Goal: Task Accomplishment & Management: Manage account settings

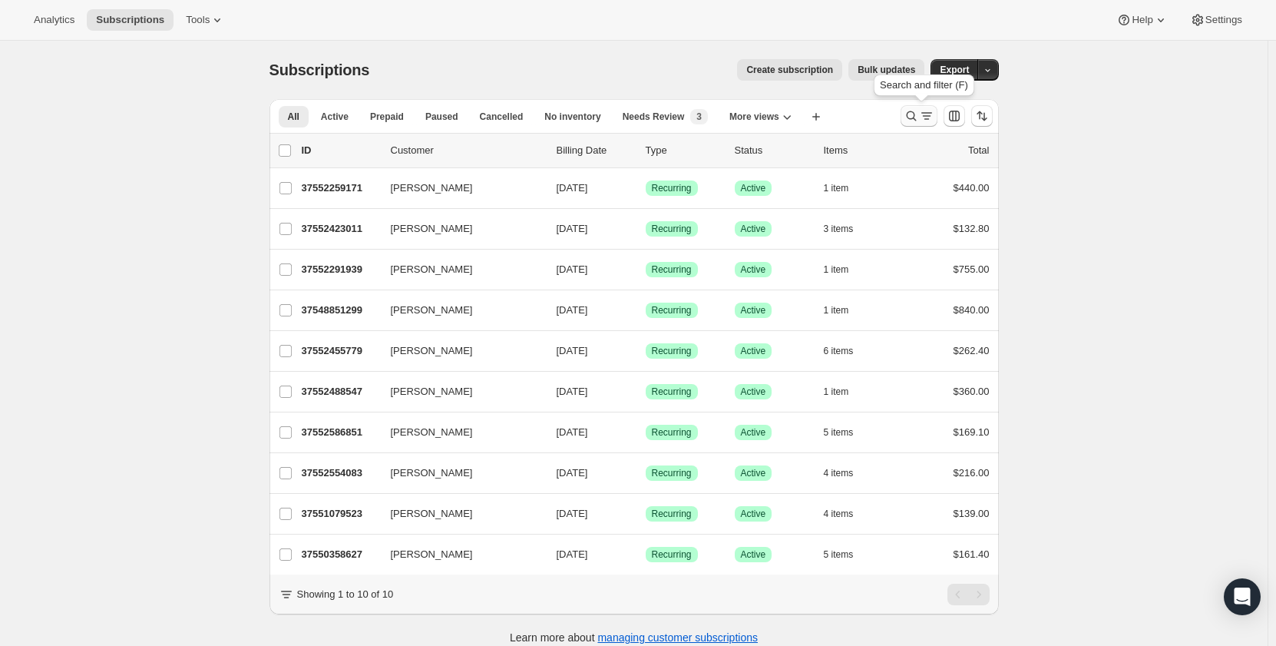
click at [927, 113] on icon "Search and filter results" at bounding box center [926, 115] width 15 height 15
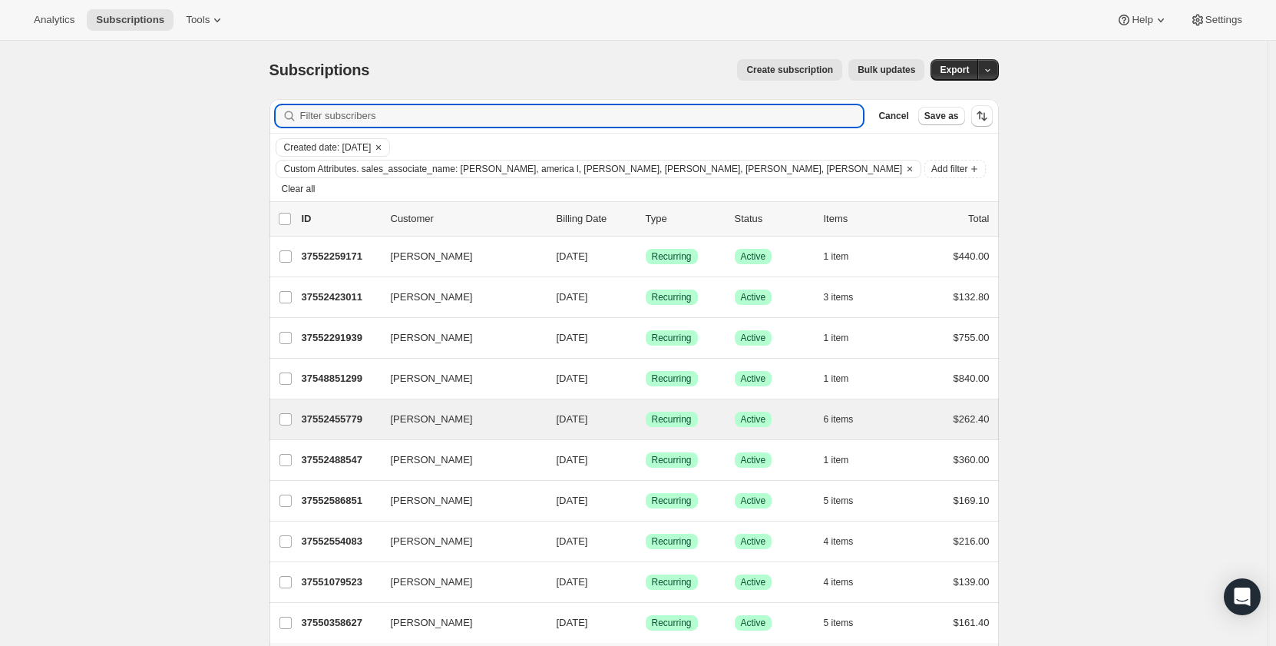
scroll to position [55, 0]
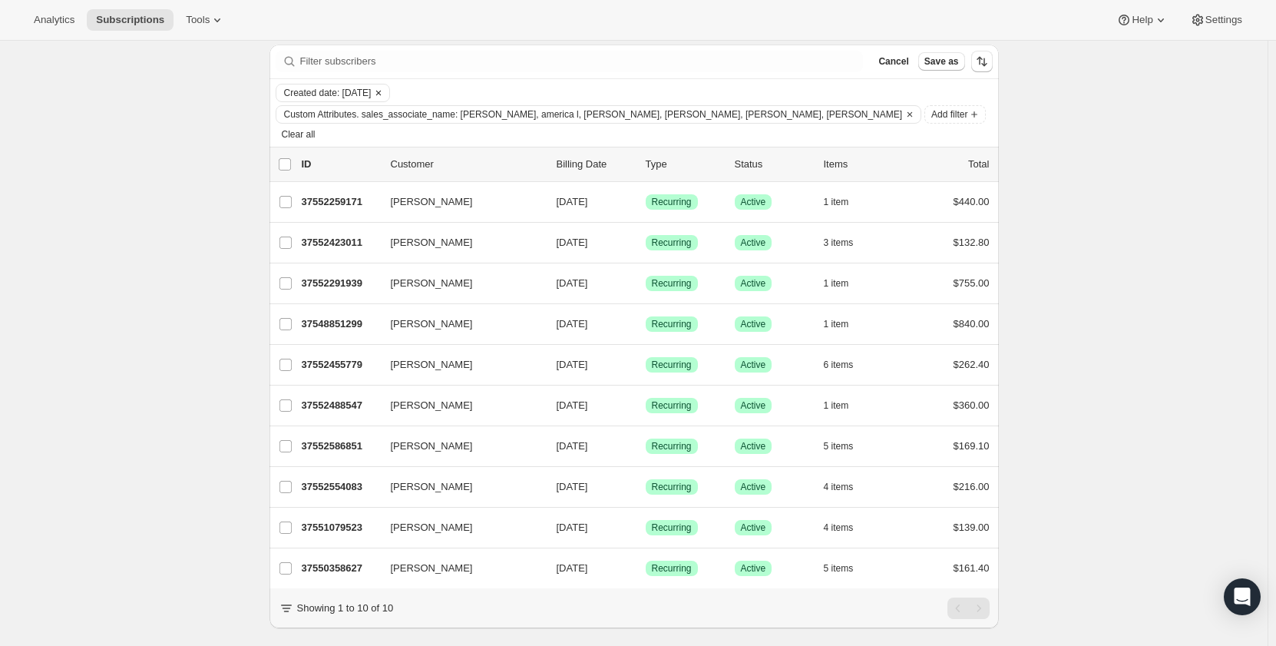
click at [336, 94] on span "Created date: [DATE]" at bounding box center [328, 93] width 88 height 12
click at [322, 213] on span "Custom" at bounding box center [326, 212] width 35 height 12
click at [290, 207] on input "Custom" at bounding box center [289, 206] width 1 height 1
radio input "true"
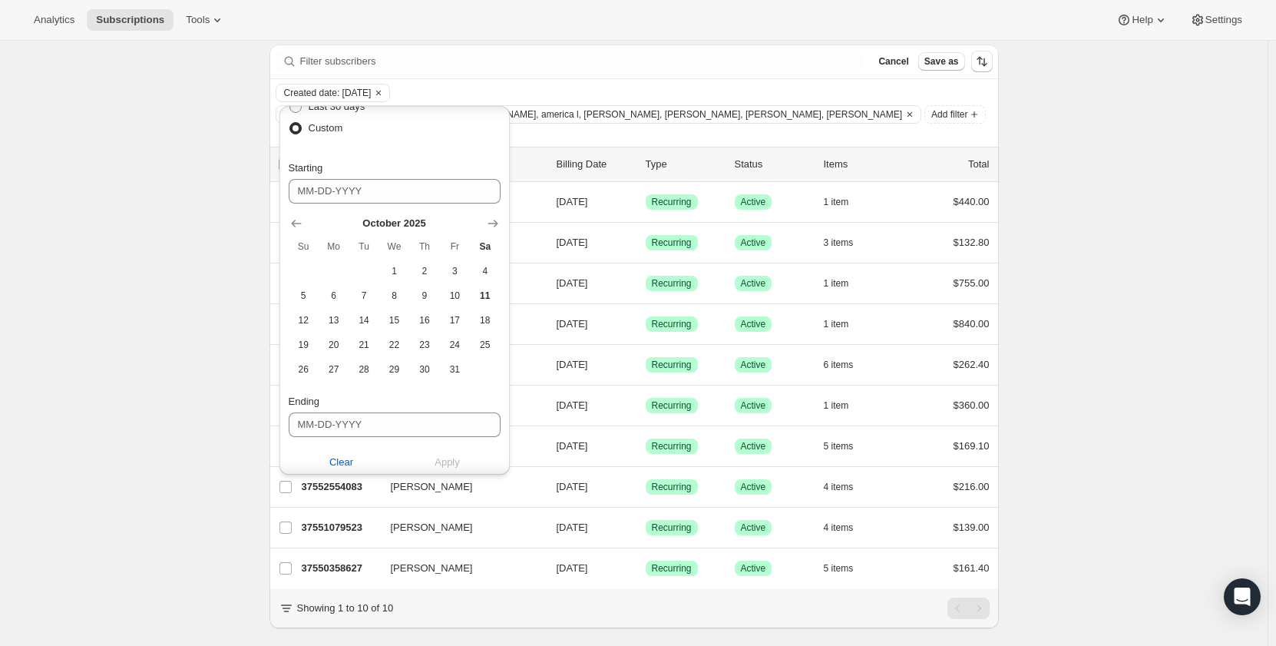
scroll to position [88, 0]
click at [396, 296] on span "8" at bounding box center [394, 292] width 18 height 12
type input "[DATE]"
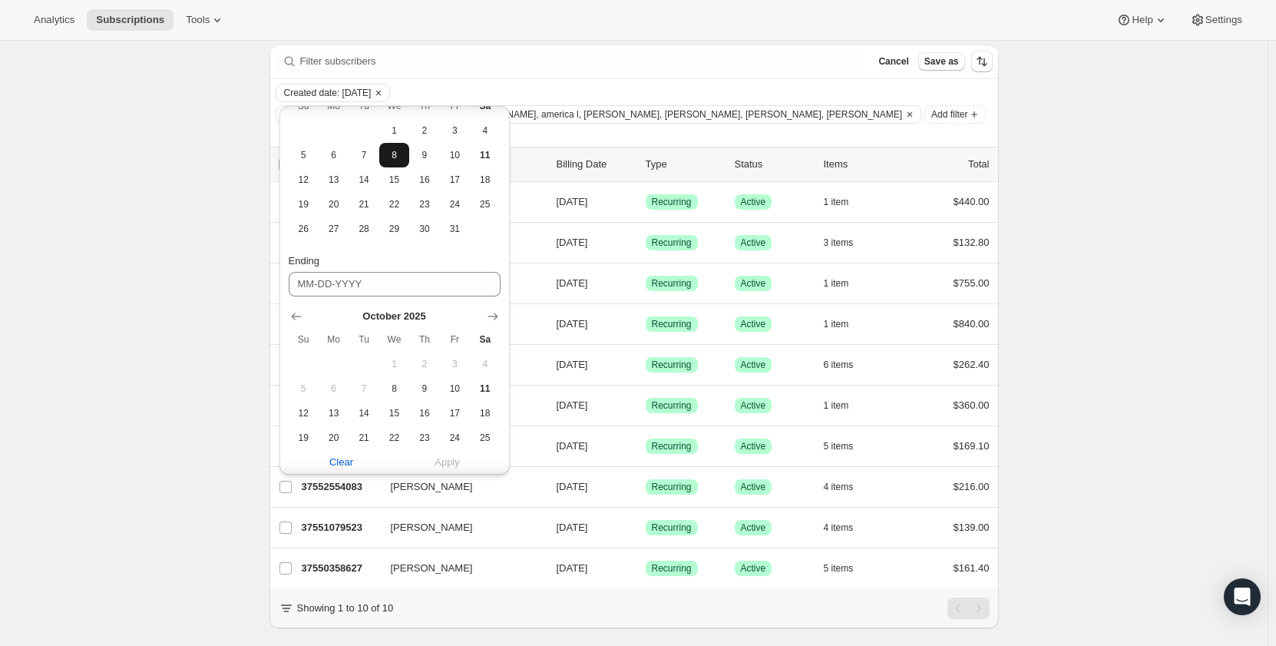
scroll to position [248, 0]
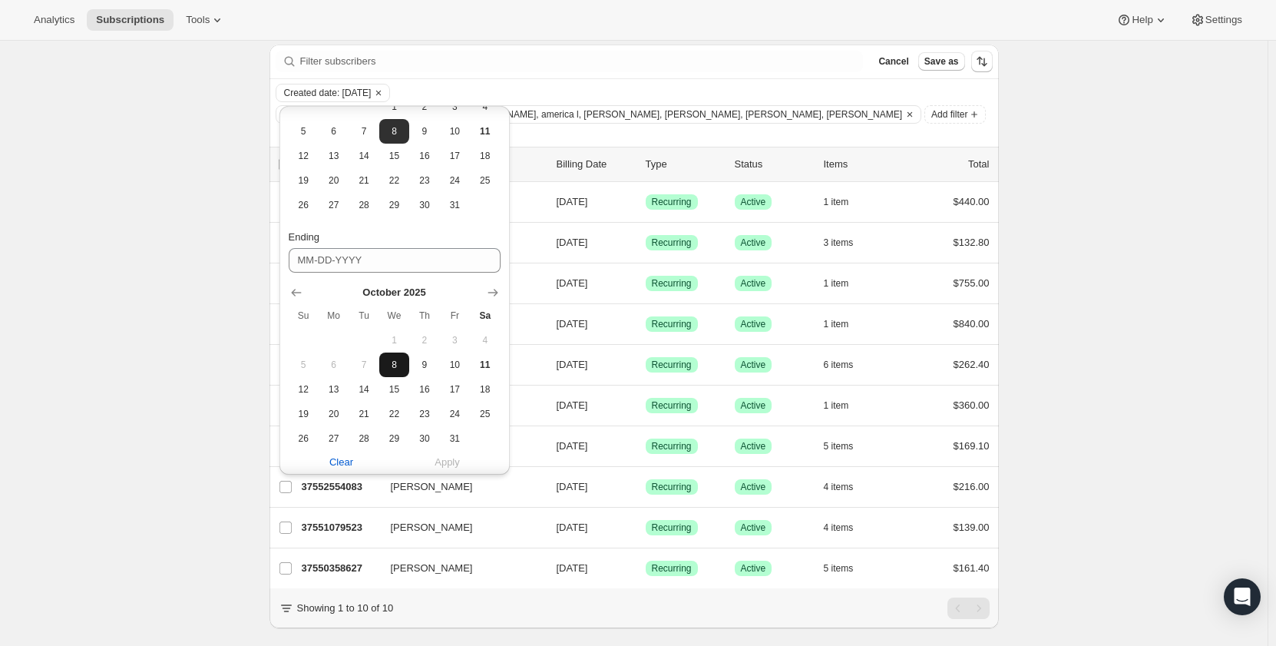
click at [398, 368] on span "8" at bounding box center [394, 365] width 18 height 12
type input "[DATE]"
click at [455, 463] on span "Apply" at bounding box center [447, 462] width 25 height 15
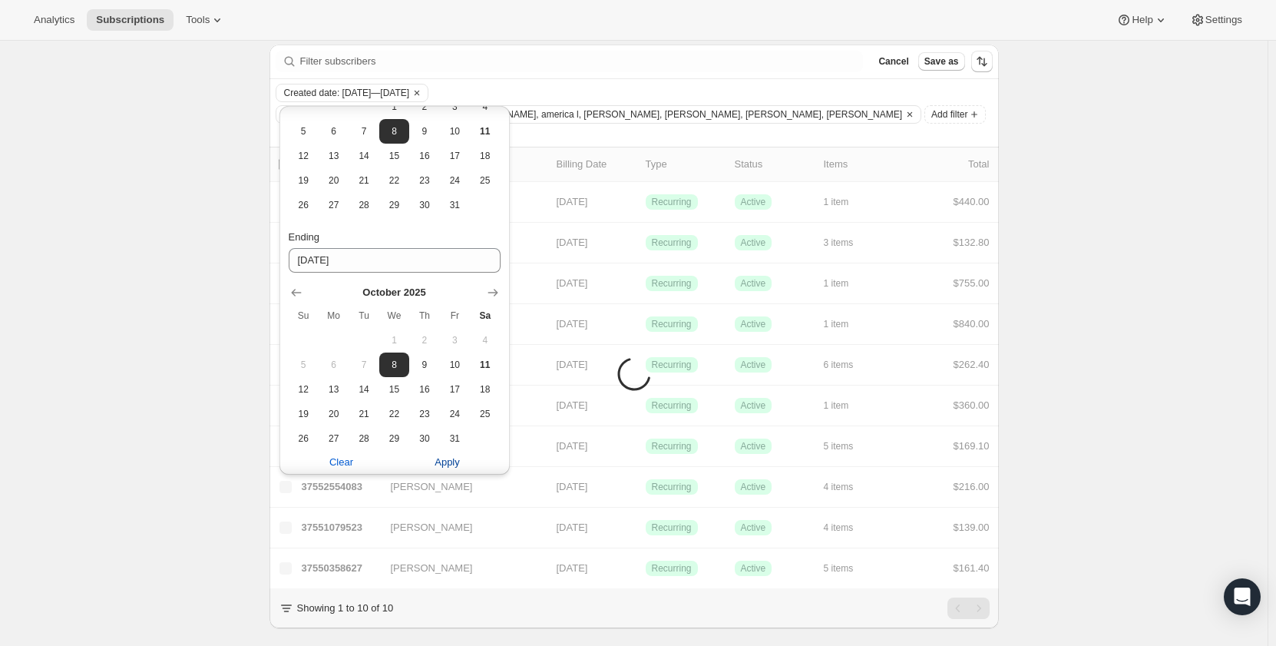
scroll to position [41, 0]
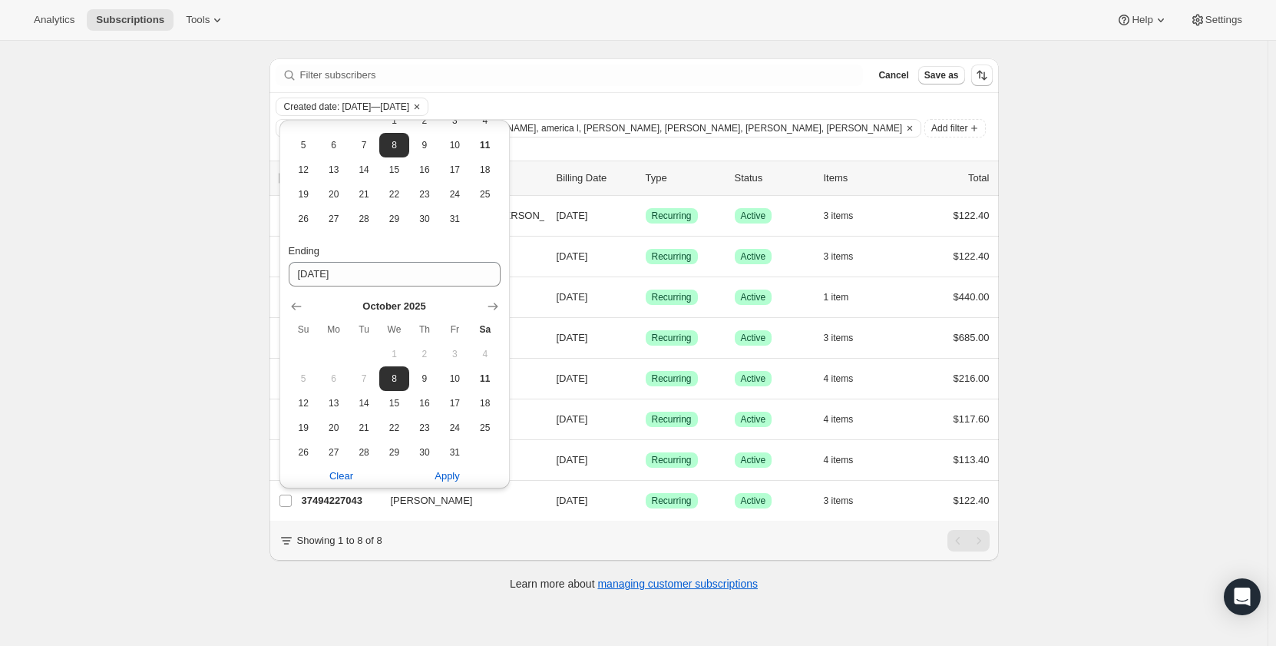
click at [178, 445] on div "Subscriptions. This page is ready Subscriptions Create subscription Bulk update…" at bounding box center [634, 323] width 1268 height 646
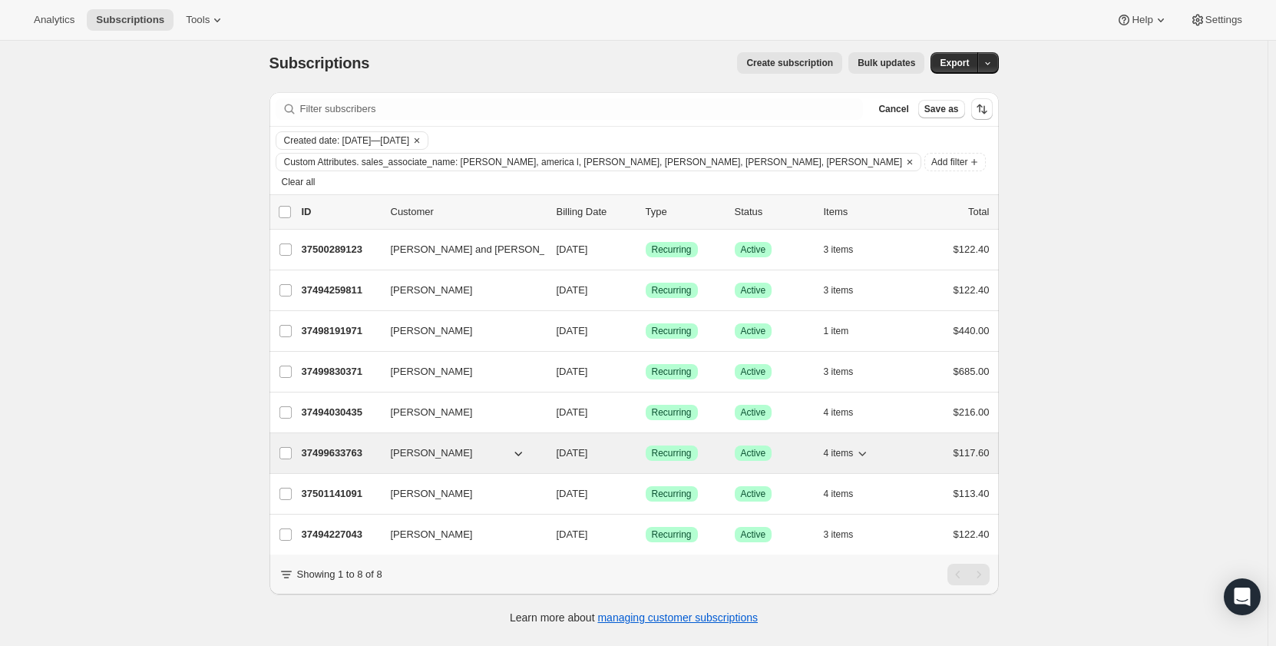
scroll to position [0, 0]
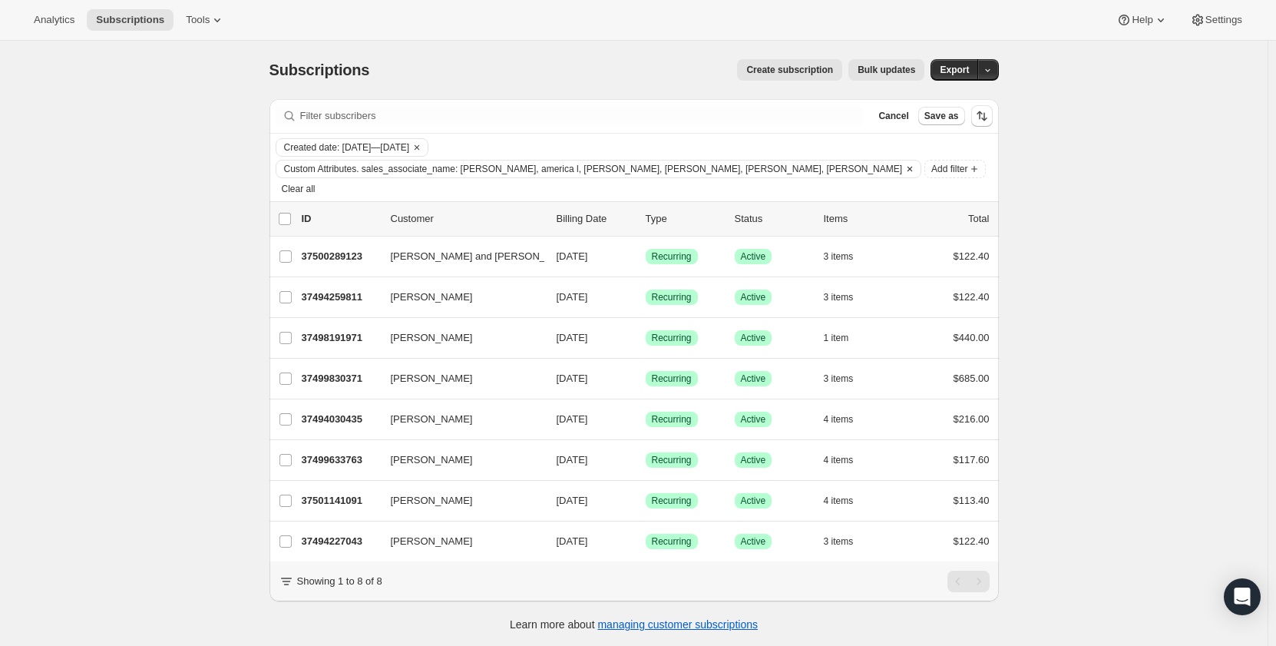
click at [789, 163] on span "Custom Attributes. sales_associate_name: [PERSON_NAME], america l, [PERSON_NAME…" at bounding box center [593, 169] width 619 height 12
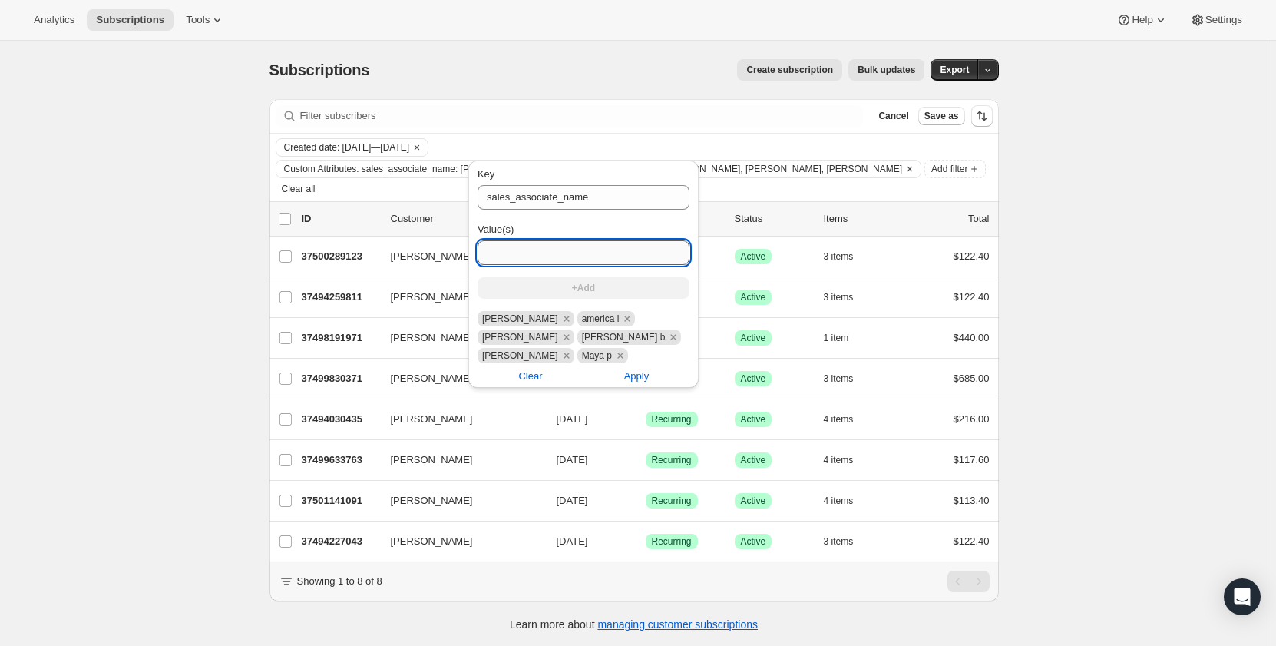
click at [563, 262] on input "Value(s)" at bounding box center [584, 252] width 212 height 25
type input "[PERSON_NAME]"
click at [584, 289] on span "+Add" at bounding box center [583, 288] width 23 height 12
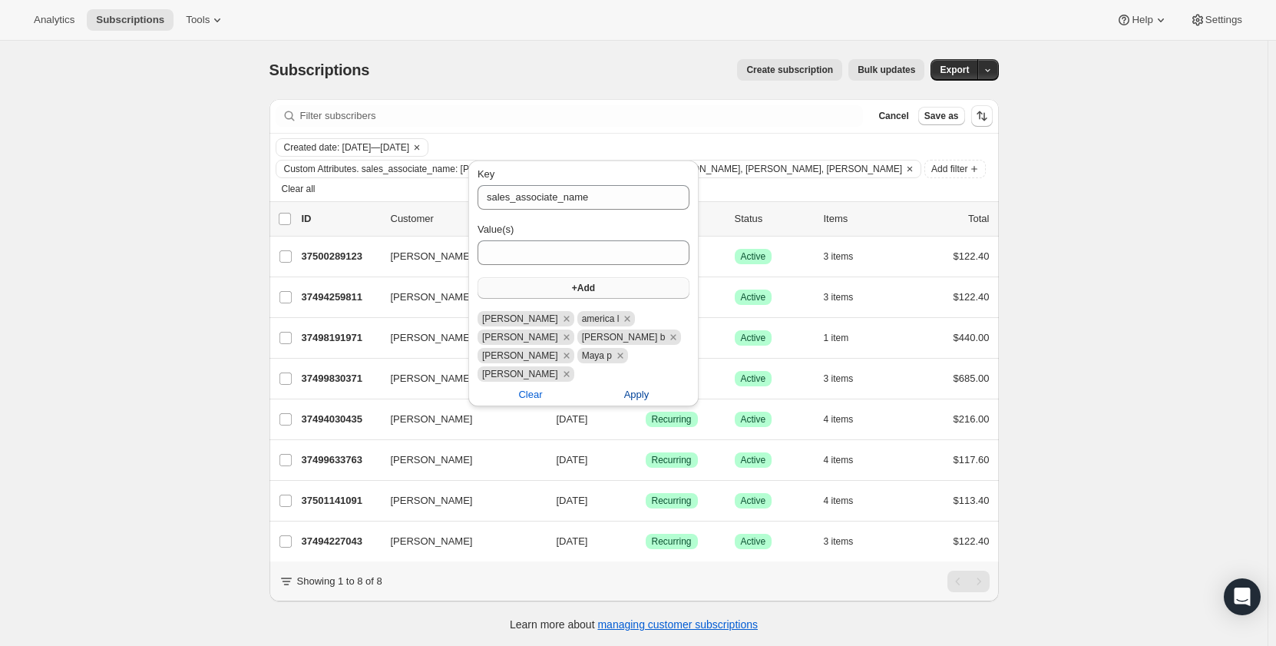
click at [645, 392] on span "Apply" at bounding box center [636, 394] width 25 height 15
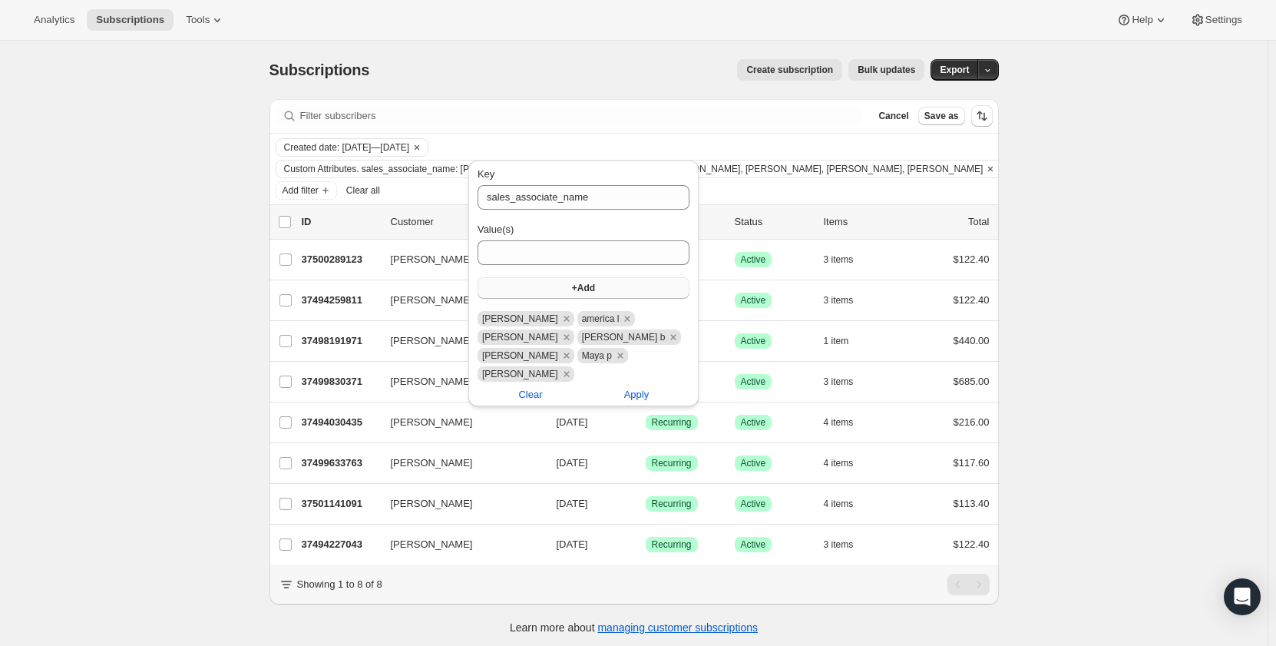
click at [170, 369] on div "Subscriptions. This page is ready Subscriptions Create subscription Bulk update…" at bounding box center [634, 364] width 1268 height 646
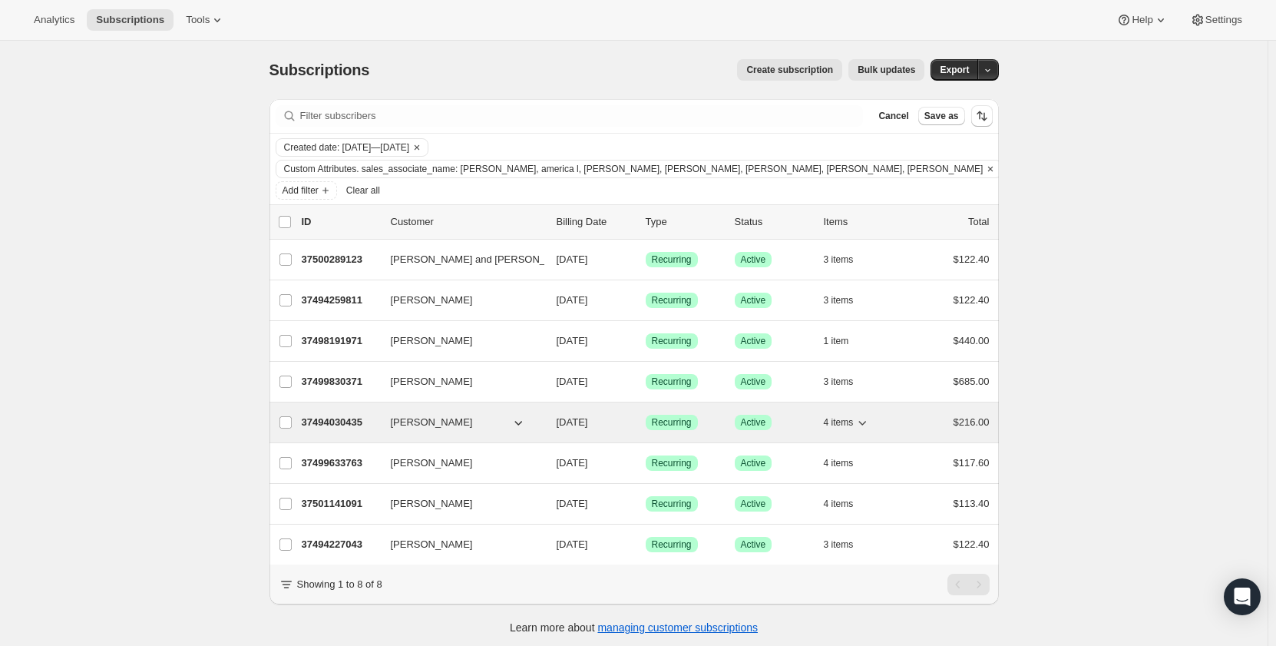
click at [346, 415] on p "37494030435" at bounding box center [340, 422] width 77 height 15
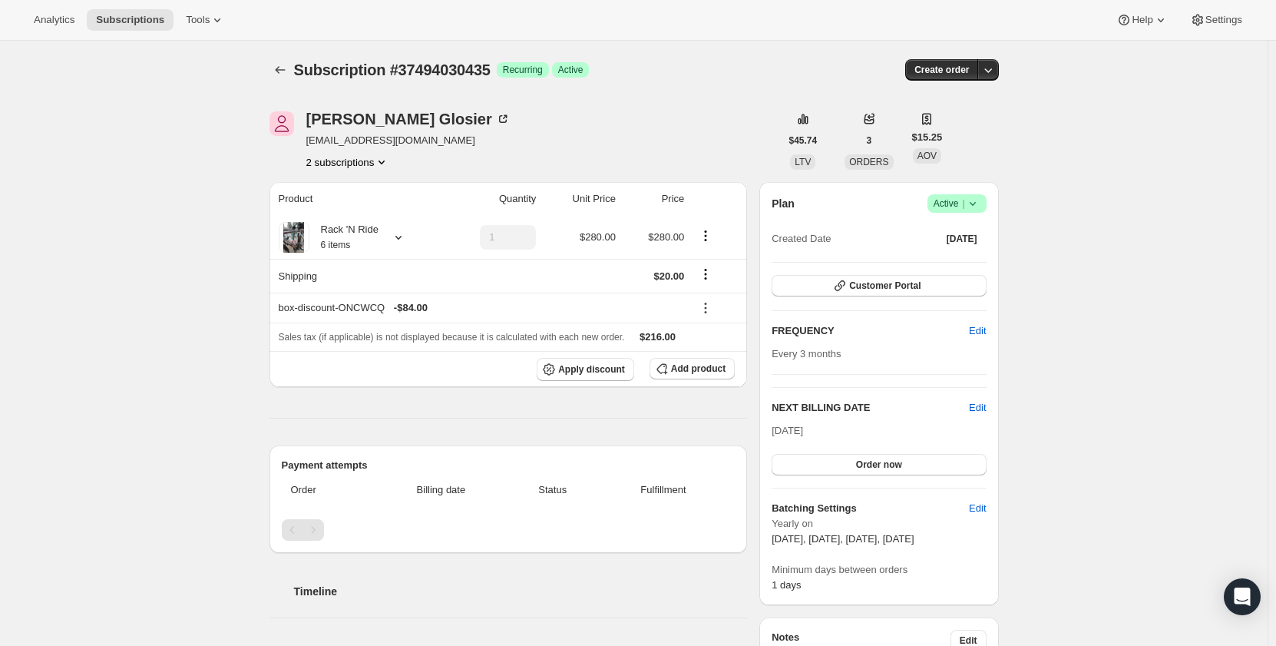
click at [979, 197] on icon at bounding box center [972, 203] width 15 height 15
click at [960, 264] on span "Cancel subscription" at bounding box center [961, 260] width 87 height 12
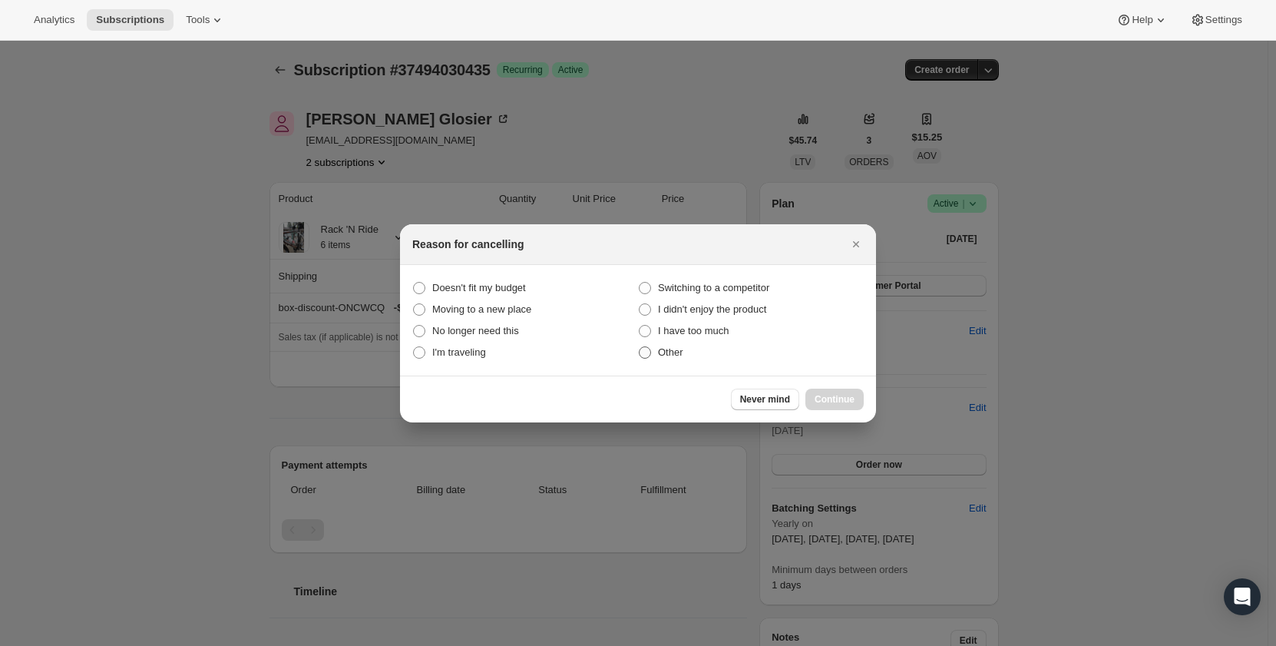
click at [651, 353] on span ":r4u:" at bounding box center [645, 353] width 14 height 14
click at [640, 347] on input "Other" at bounding box center [639, 346] width 1 height 1
radio input "true"
click at [844, 398] on span "Continue" at bounding box center [835, 399] width 40 height 12
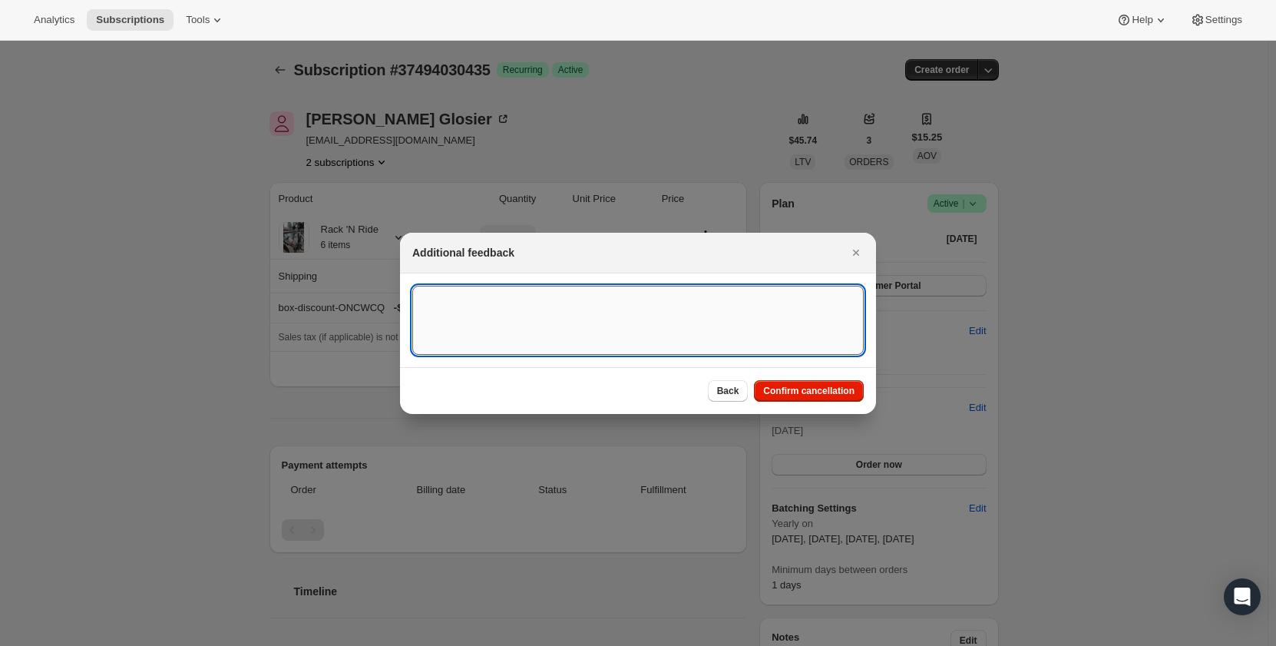
click at [660, 313] on textarea ":r4u:" at bounding box center [637, 320] width 451 height 69
type textarea "test"
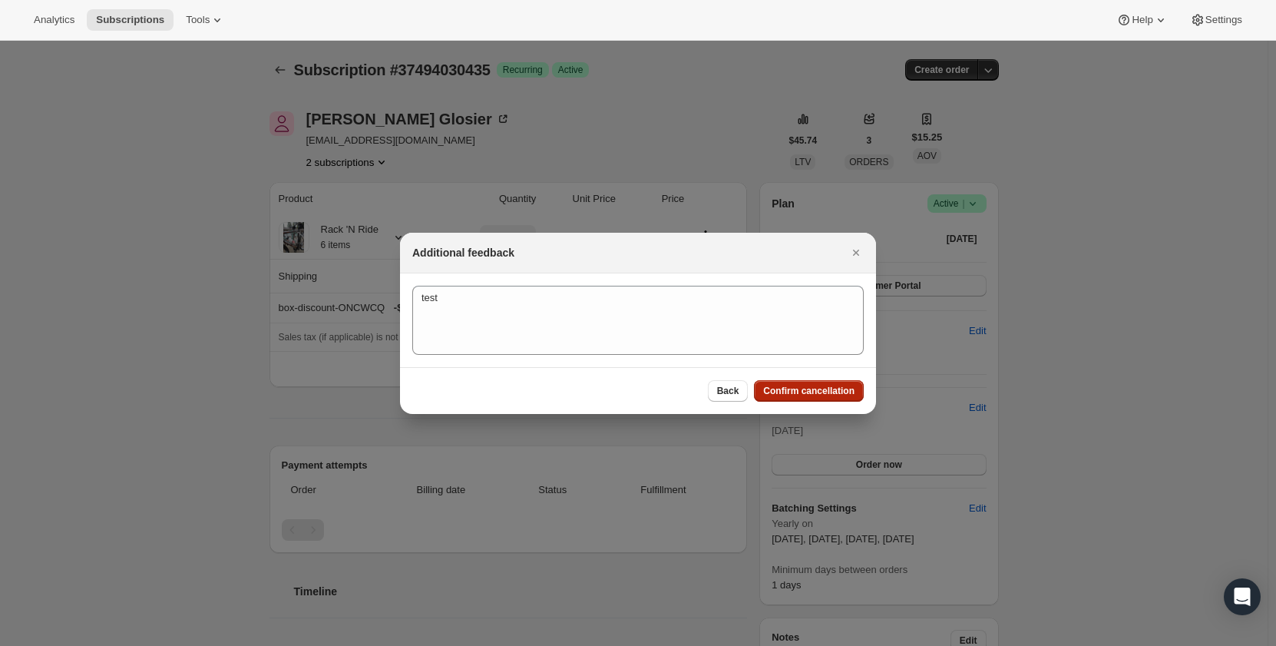
click at [845, 391] on span "Confirm cancellation" at bounding box center [808, 391] width 91 height 12
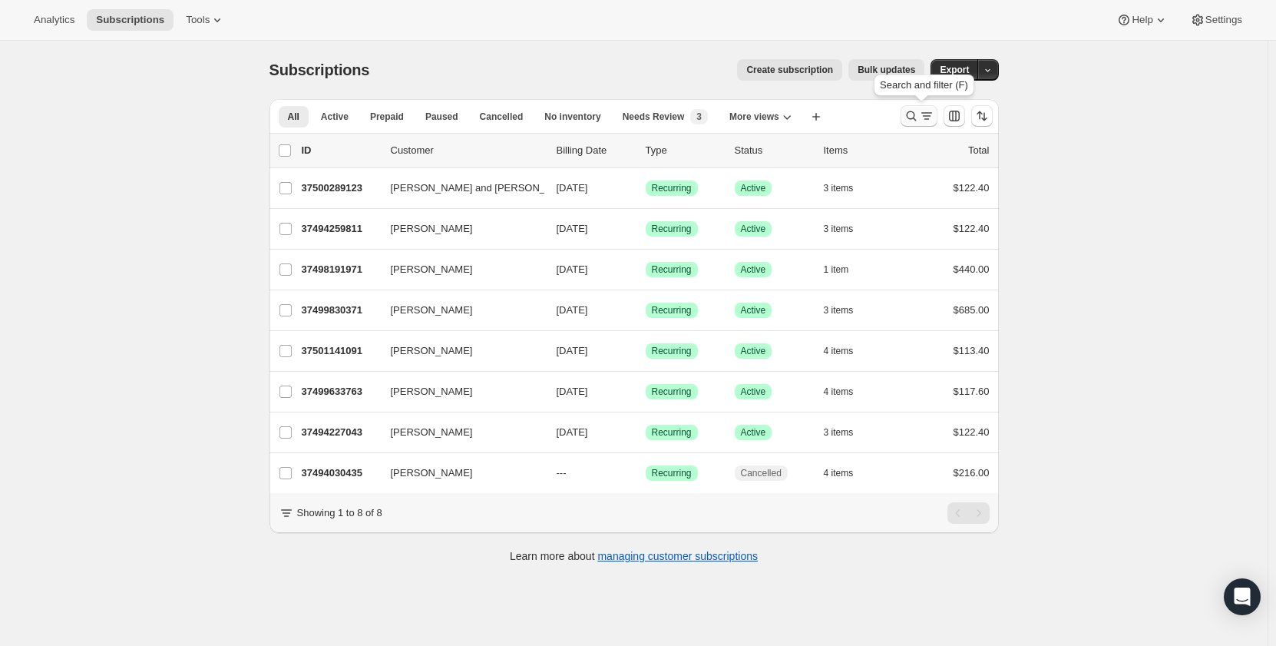
click at [919, 115] on icon "Search and filter results" at bounding box center [911, 115] width 15 height 15
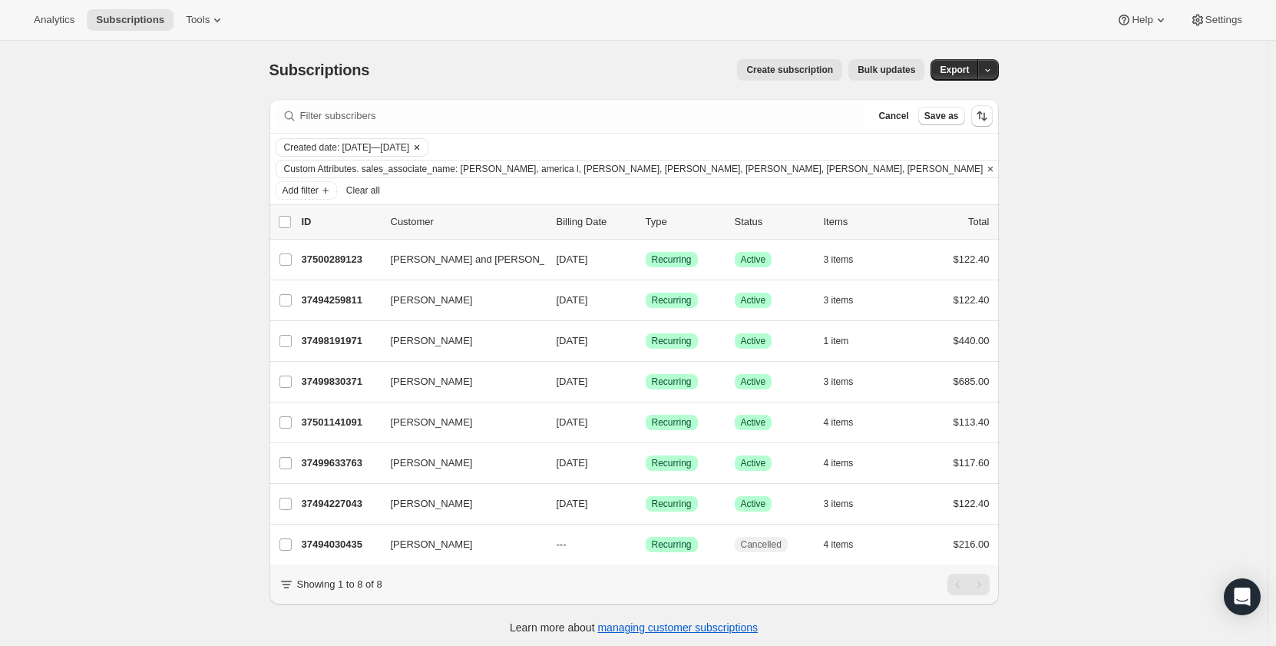
click at [382, 144] on span "Created date: [DATE]—[DATE]" at bounding box center [347, 147] width 126 height 12
click at [327, 268] on span "Custom" at bounding box center [326, 266] width 35 height 12
click at [290, 261] on input "Custom" at bounding box center [289, 260] width 1 height 1
radio input "true"
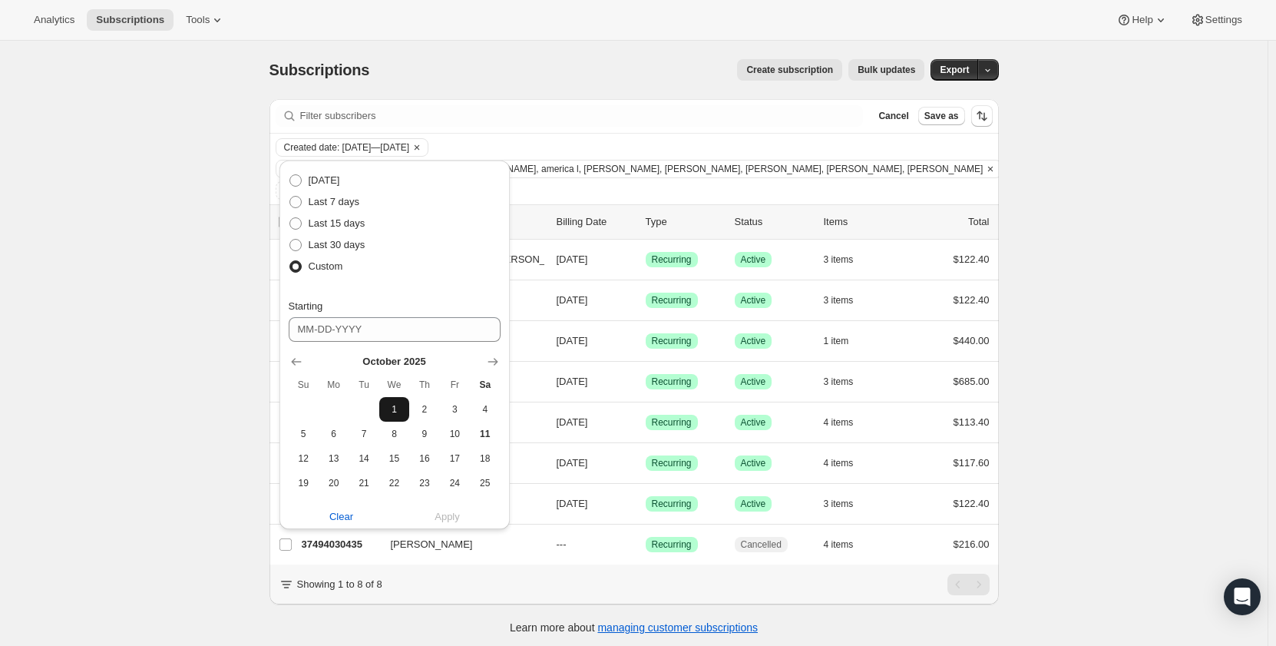
click at [388, 405] on span "1" at bounding box center [394, 409] width 18 height 12
type input "[DATE]"
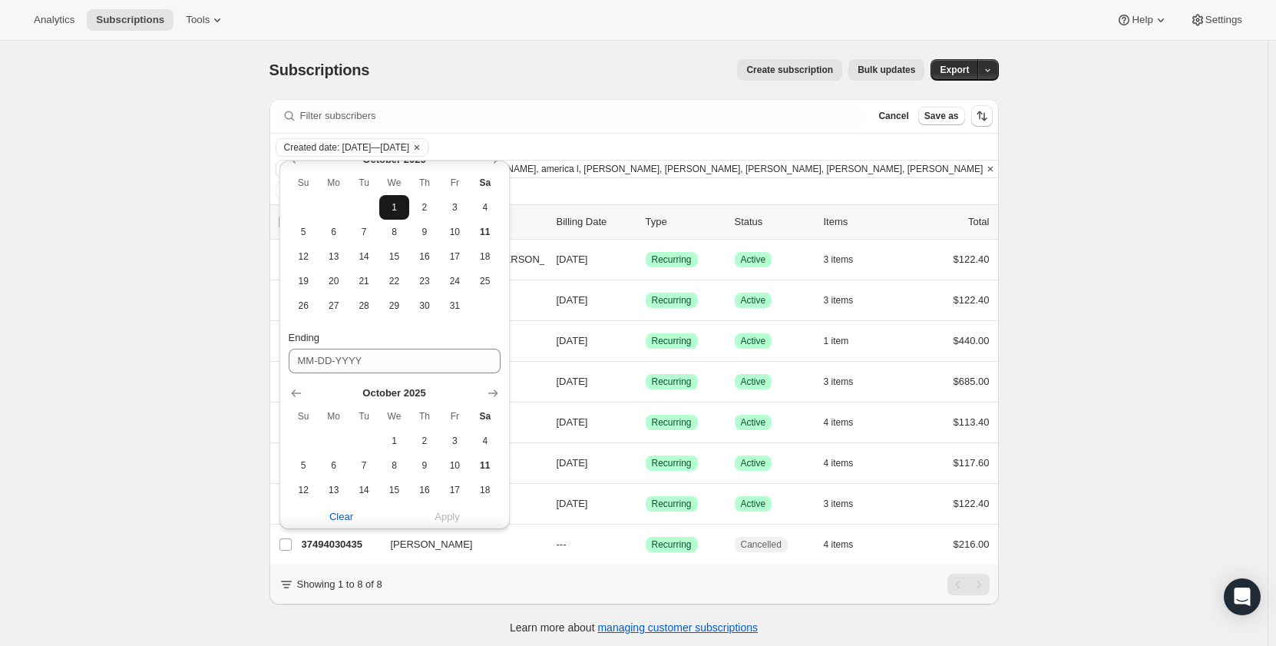
scroll to position [207, 0]
click at [495, 458] on button "11" at bounding box center [485, 460] width 30 height 25
type input "[DATE]"
click at [448, 516] on span "Apply" at bounding box center [447, 516] width 25 height 15
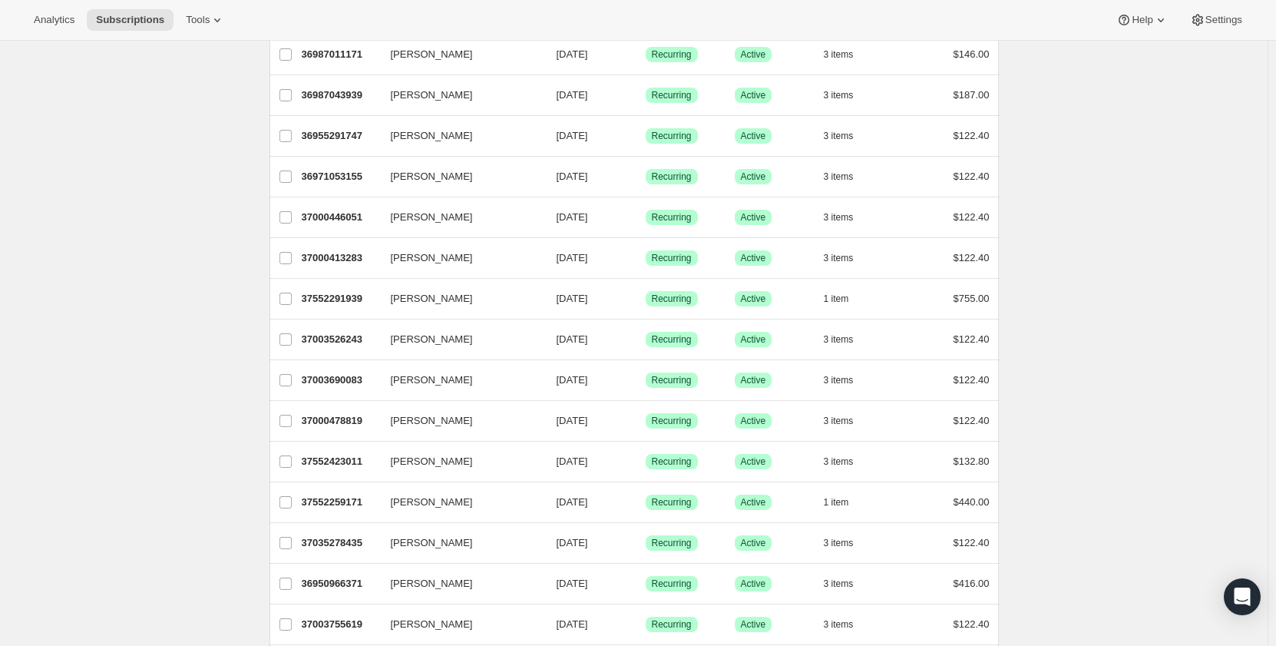
scroll to position [0, 0]
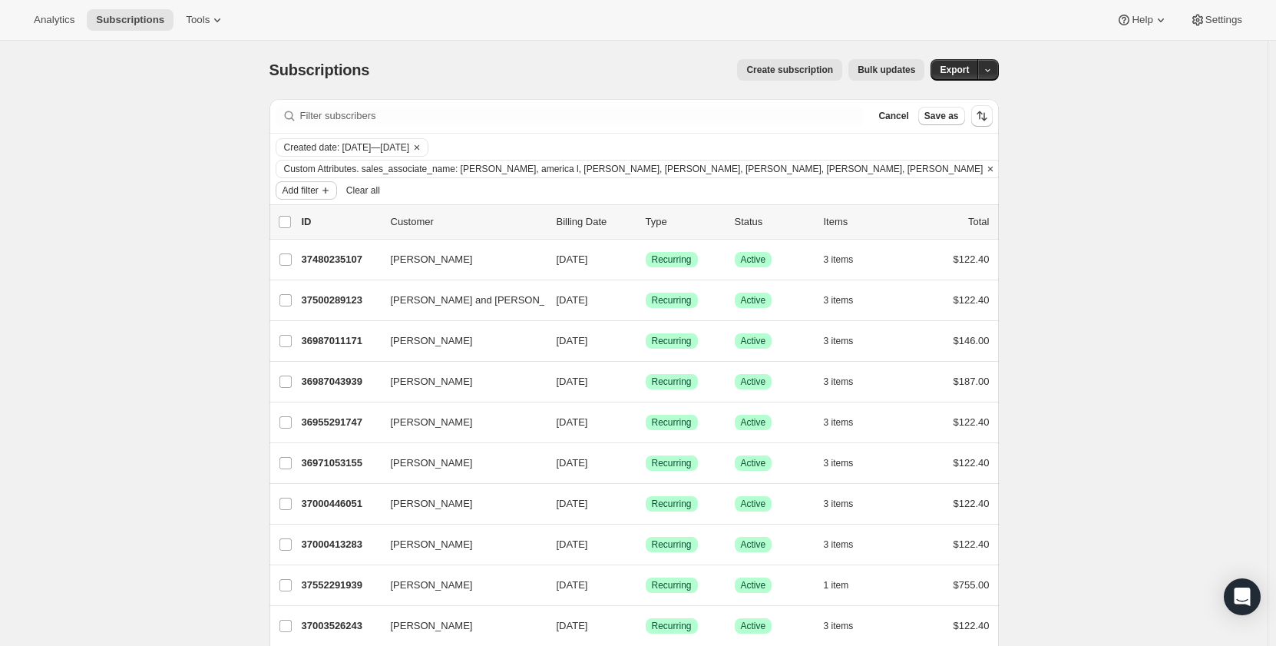
click at [319, 184] on span "Add filter" at bounding box center [301, 190] width 36 height 12
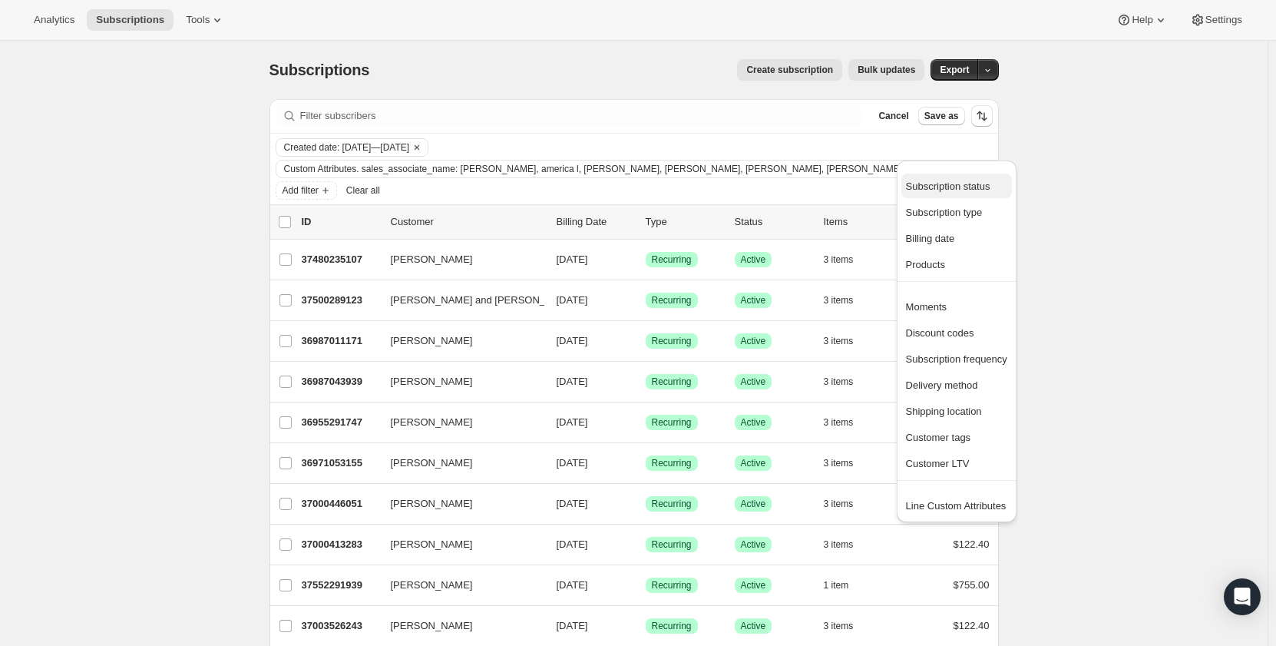
click at [954, 183] on span "Subscription status" at bounding box center [948, 186] width 84 height 12
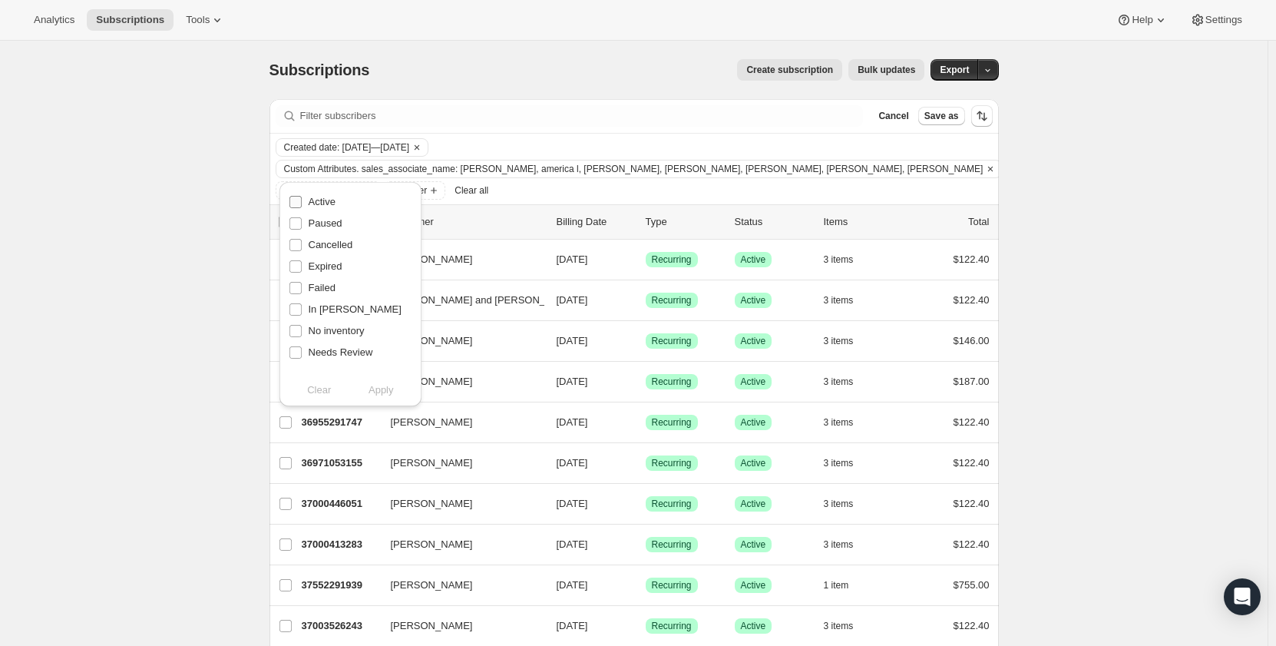
click at [329, 207] on span "Active" at bounding box center [322, 202] width 27 height 12
click at [302, 207] on input "Active" at bounding box center [295, 202] width 12 height 12
checkbox input "true"
click at [329, 223] on span "Paused" at bounding box center [326, 223] width 34 height 12
click at [302, 223] on input "Paused" at bounding box center [295, 223] width 12 height 12
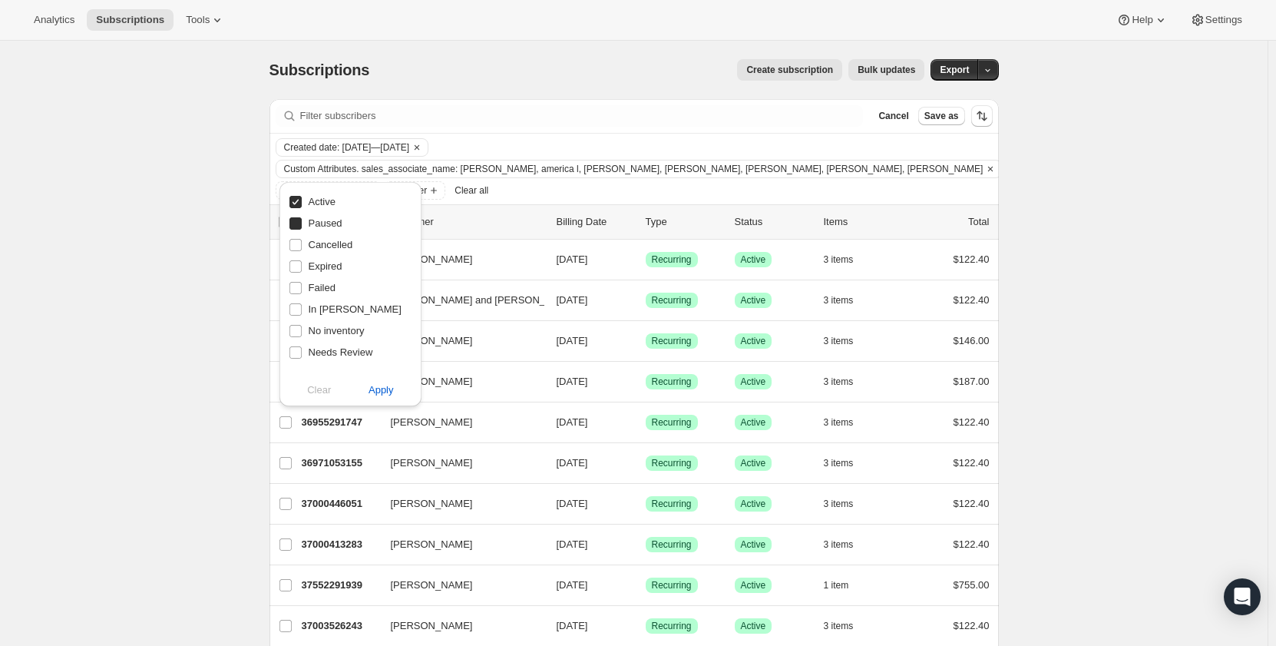
checkbox input "true"
click at [379, 390] on span "Apply" at bounding box center [381, 389] width 25 height 15
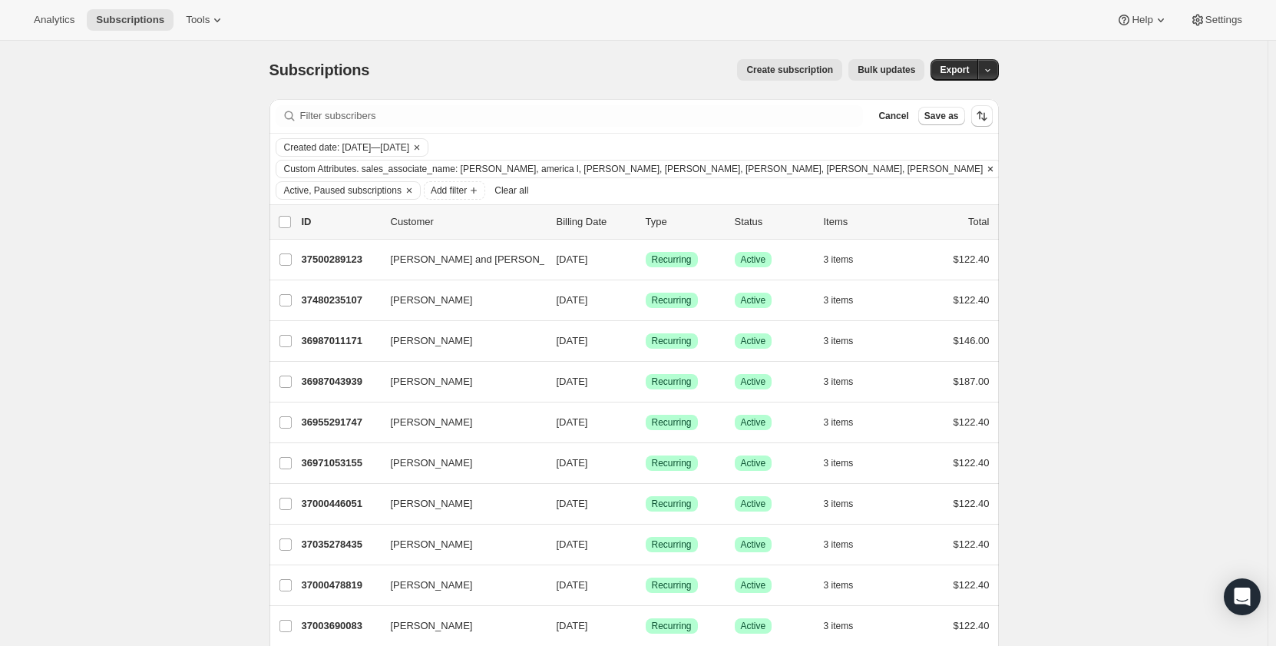
click at [723, 163] on span "Custom Attributes. sales_associate_name: [PERSON_NAME], america l, [PERSON_NAME…" at bounding box center [633, 169] width 699 height 12
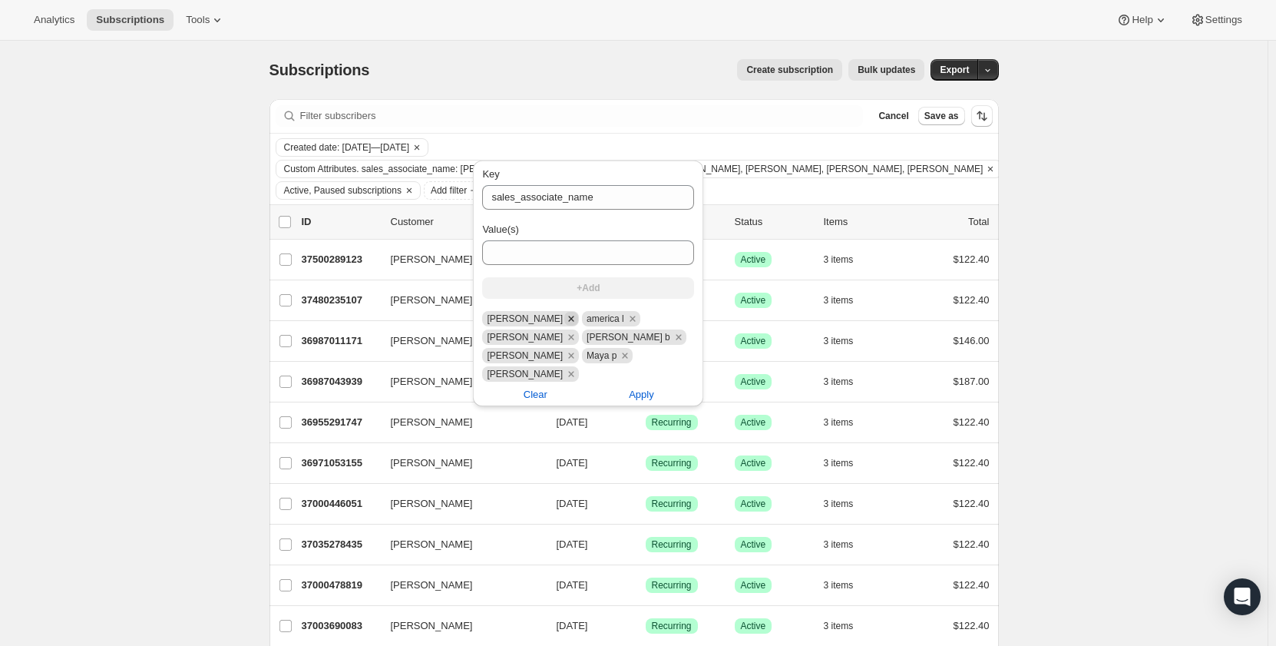
click at [568, 317] on icon "Remove scott v" at bounding box center [570, 318] width 5 height 5
click at [564, 316] on icon "Remove scott v" at bounding box center [571, 319] width 14 height 14
click at [574, 334] on icon "Remove carlos V" at bounding box center [570, 336] width 5 height 5
click at [581, 334] on icon "Remove keegan b" at bounding box center [578, 336] width 5 height 5
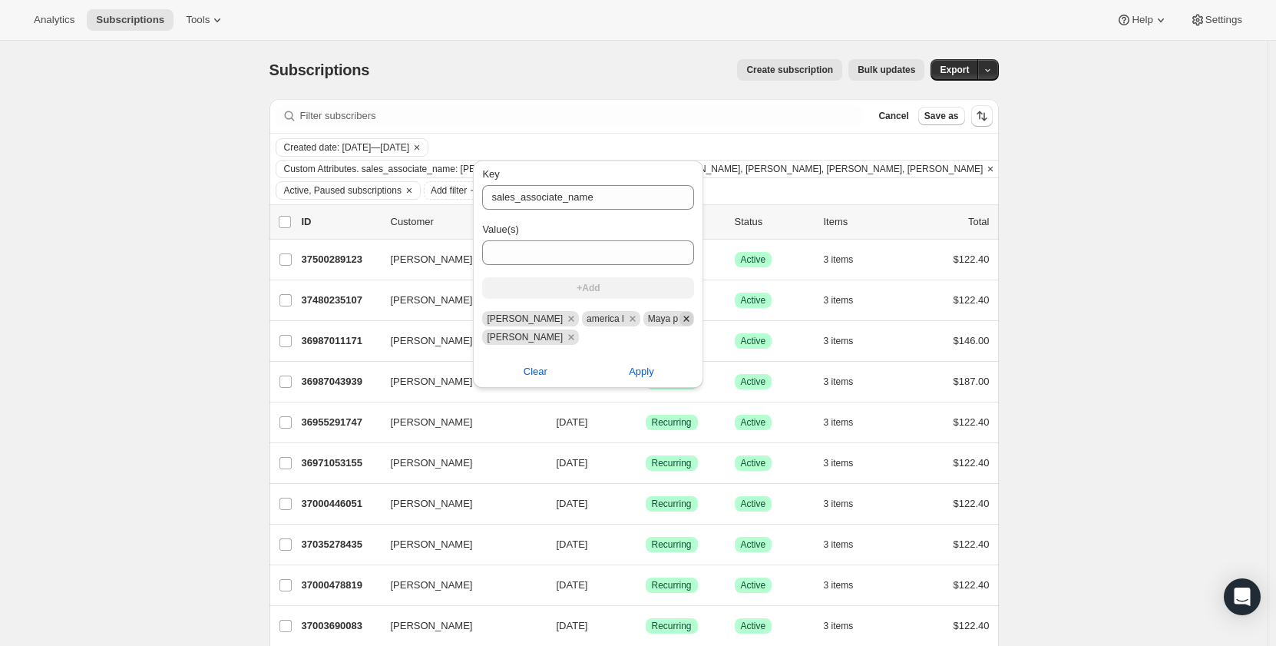
click at [679, 316] on icon "Remove Maya p" at bounding box center [686, 319] width 14 height 14
click at [574, 334] on icon "Remove janelle p" at bounding box center [570, 336] width 5 height 5
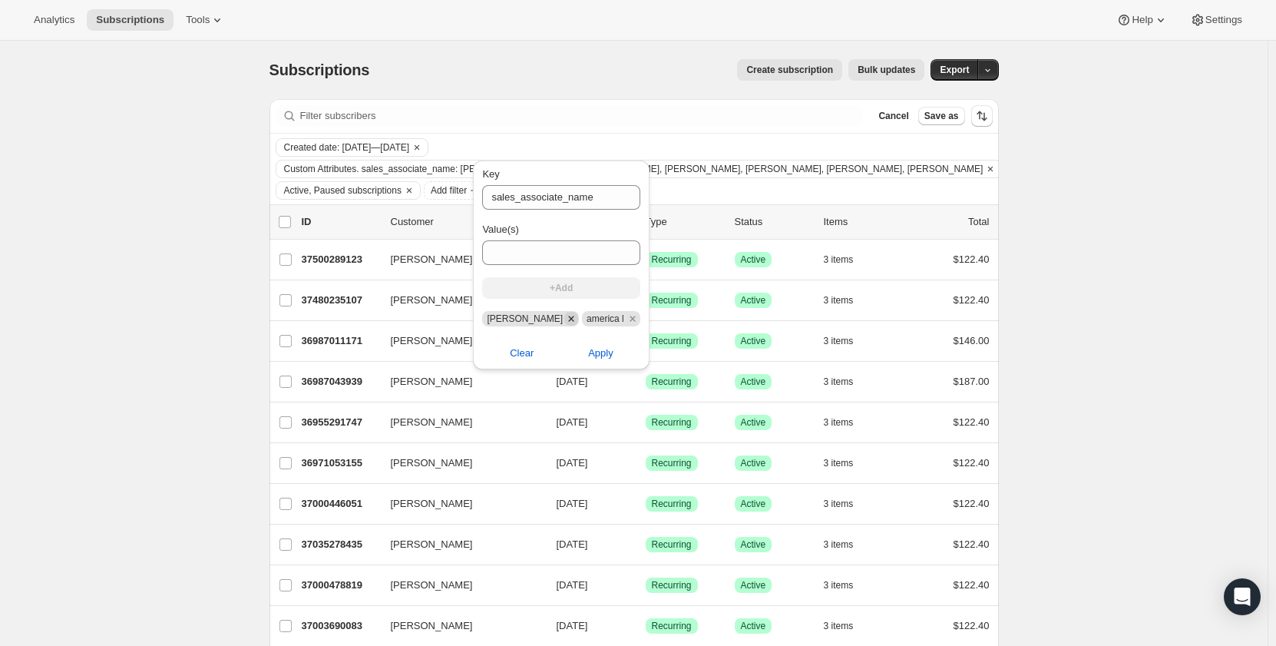
click at [564, 316] on icon "Remove scott v" at bounding box center [571, 319] width 14 height 14
click at [564, 319] on icon "Remove scott v" at bounding box center [571, 319] width 14 height 14
click at [588, 357] on span "Apply" at bounding box center [600, 353] width 25 height 15
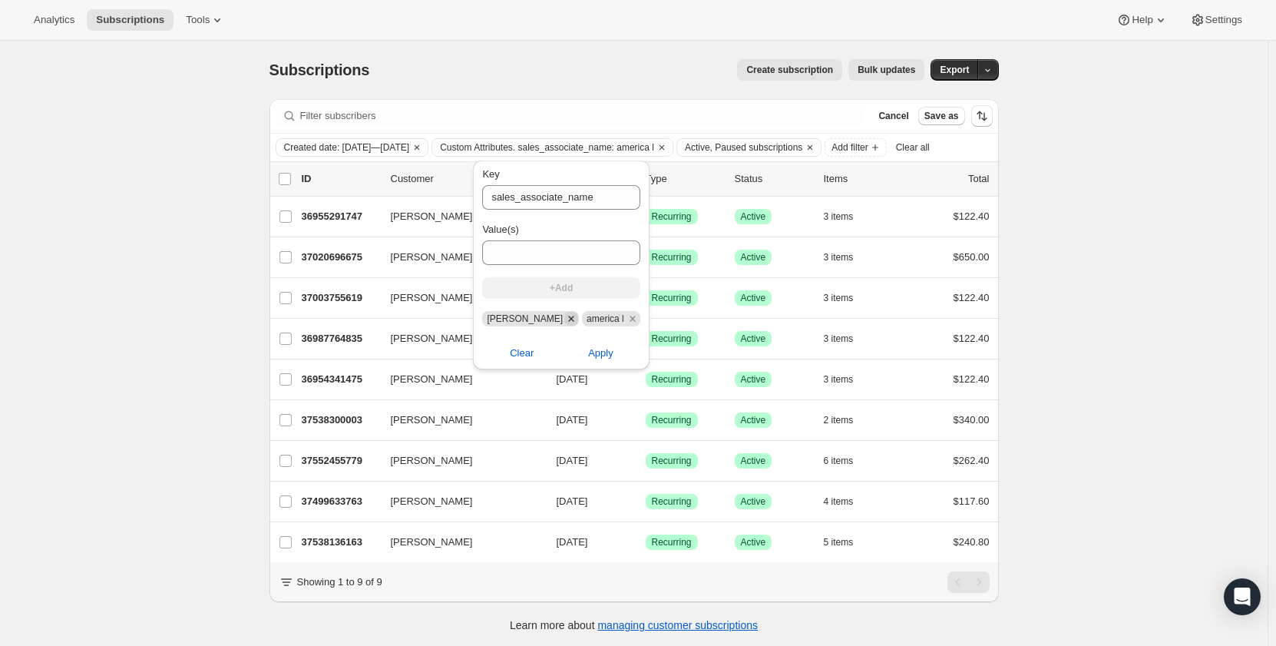
click at [568, 319] on icon "Remove scott v" at bounding box center [570, 318] width 5 height 5
click at [564, 316] on icon "Remove scott v" at bounding box center [571, 319] width 14 height 14
click at [564, 317] on icon "Remove scott v" at bounding box center [571, 319] width 14 height 14
click at [568, 319] on icon "Remove scott v" at bounding box center [570, 318] width 5 height 5
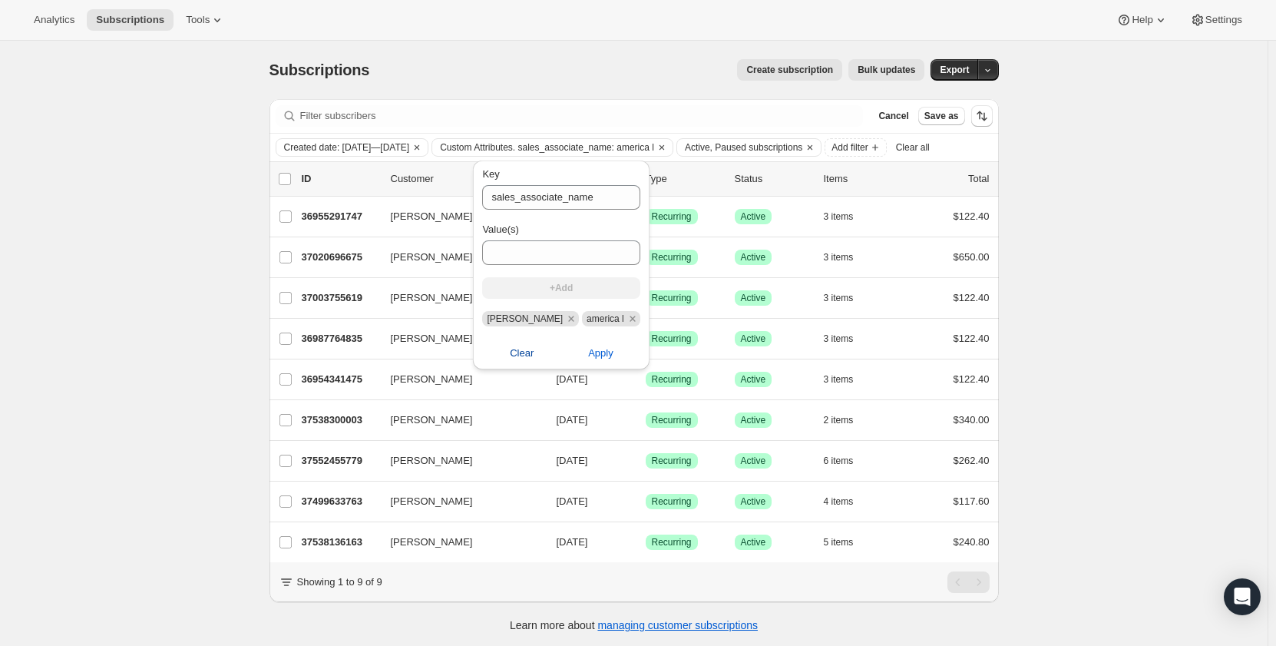
click at [519, 347] on span "Clear" at bounding box center [522, 353] width 24 height 15
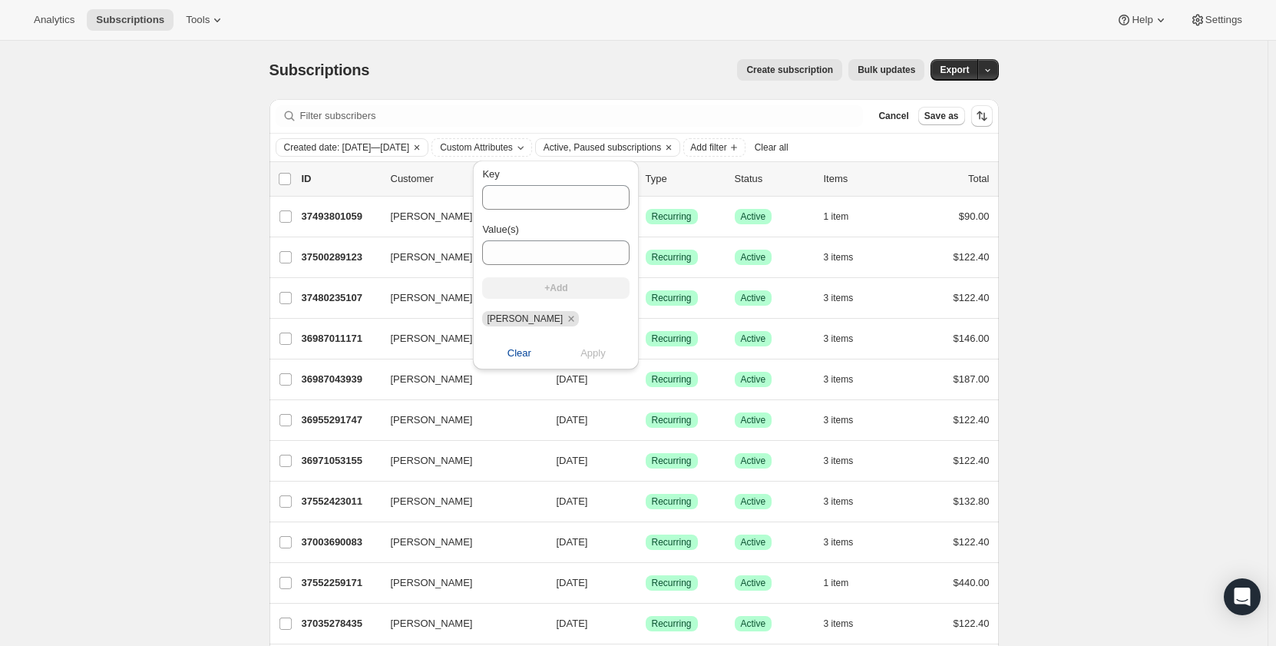
click at [789, 152] on span "Clear all" at bounding box center [772, 147] width 34 height 12
